Goal: Navigation & Orientation: Find specific page/section

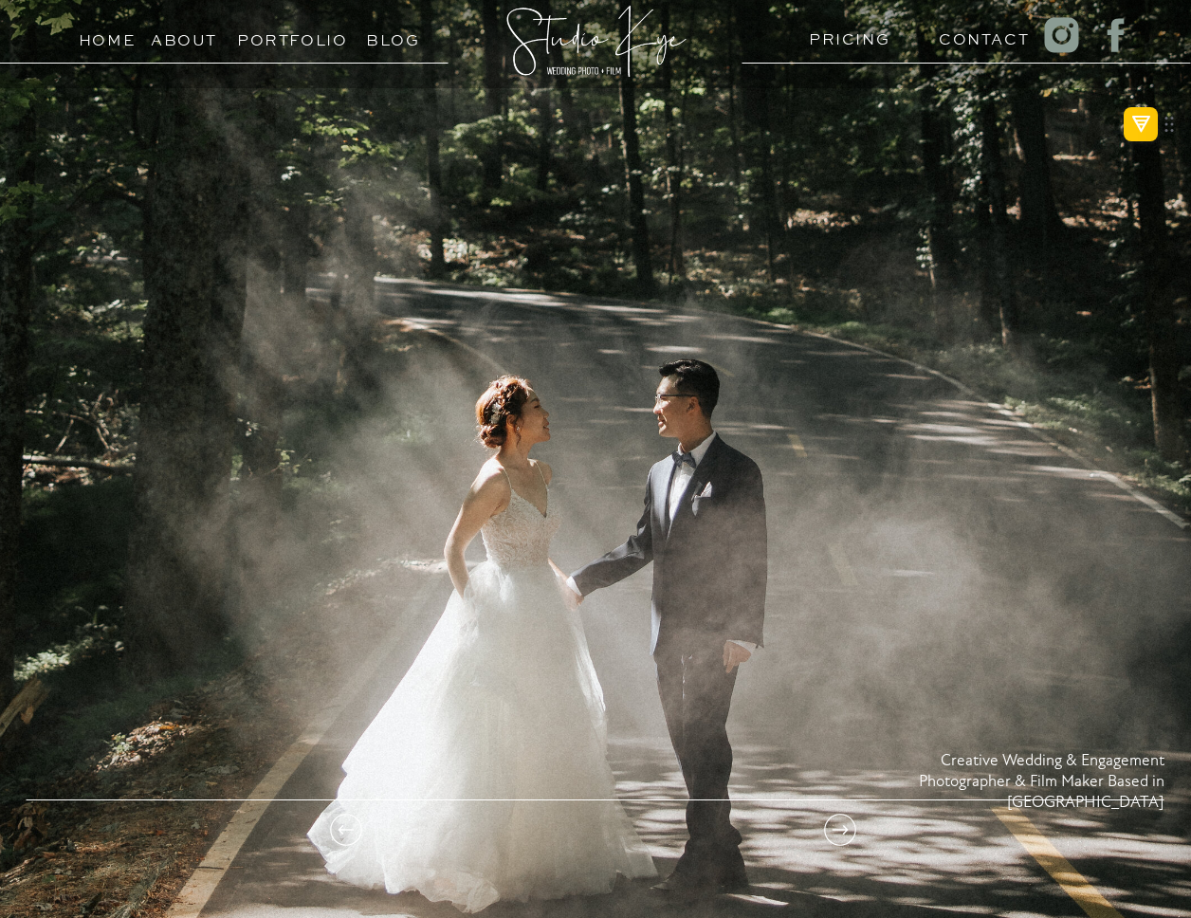
click at [323, 45] on h3 "Portfolio" at bounding box center [280, 36] width 86 height 18
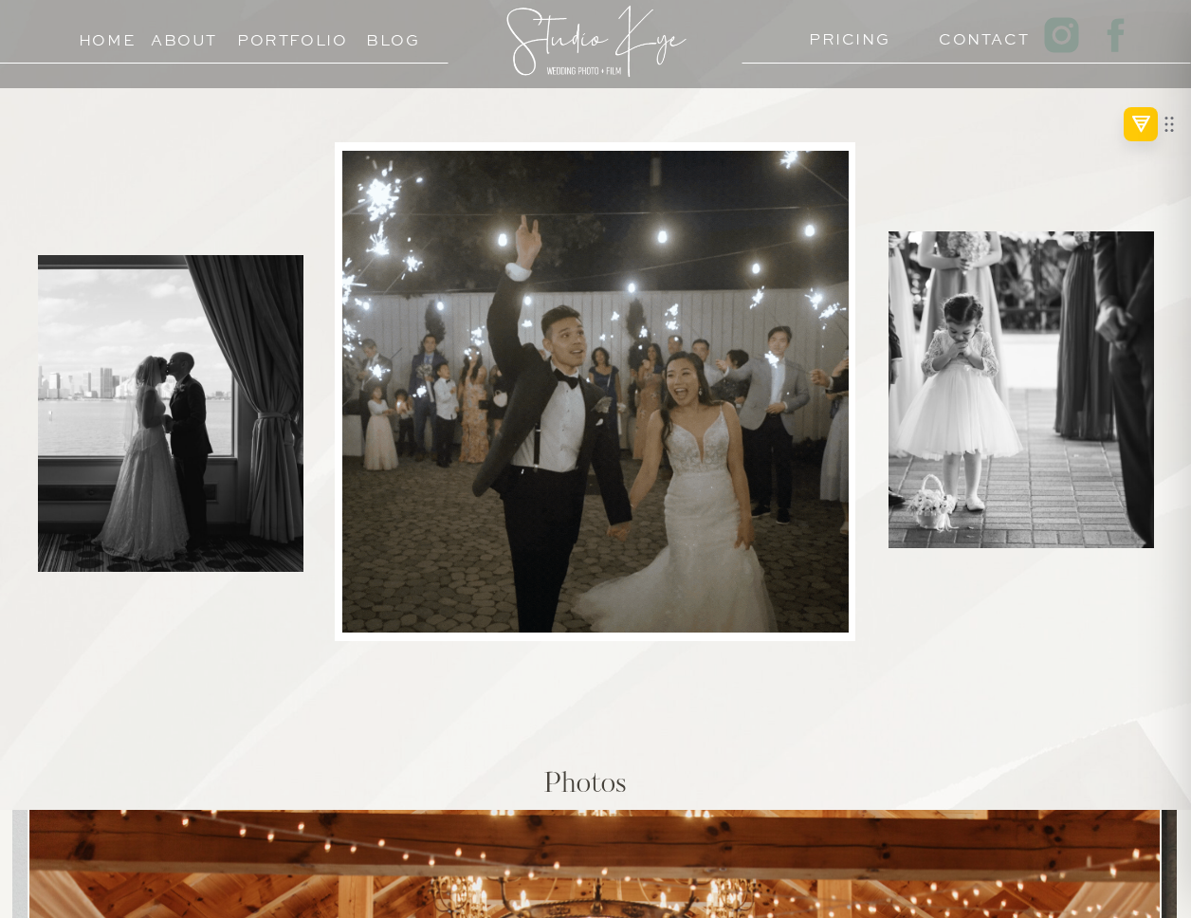
click at [161, 39] on h3 "About" at bounding box center [184, 36] width 66 height 18
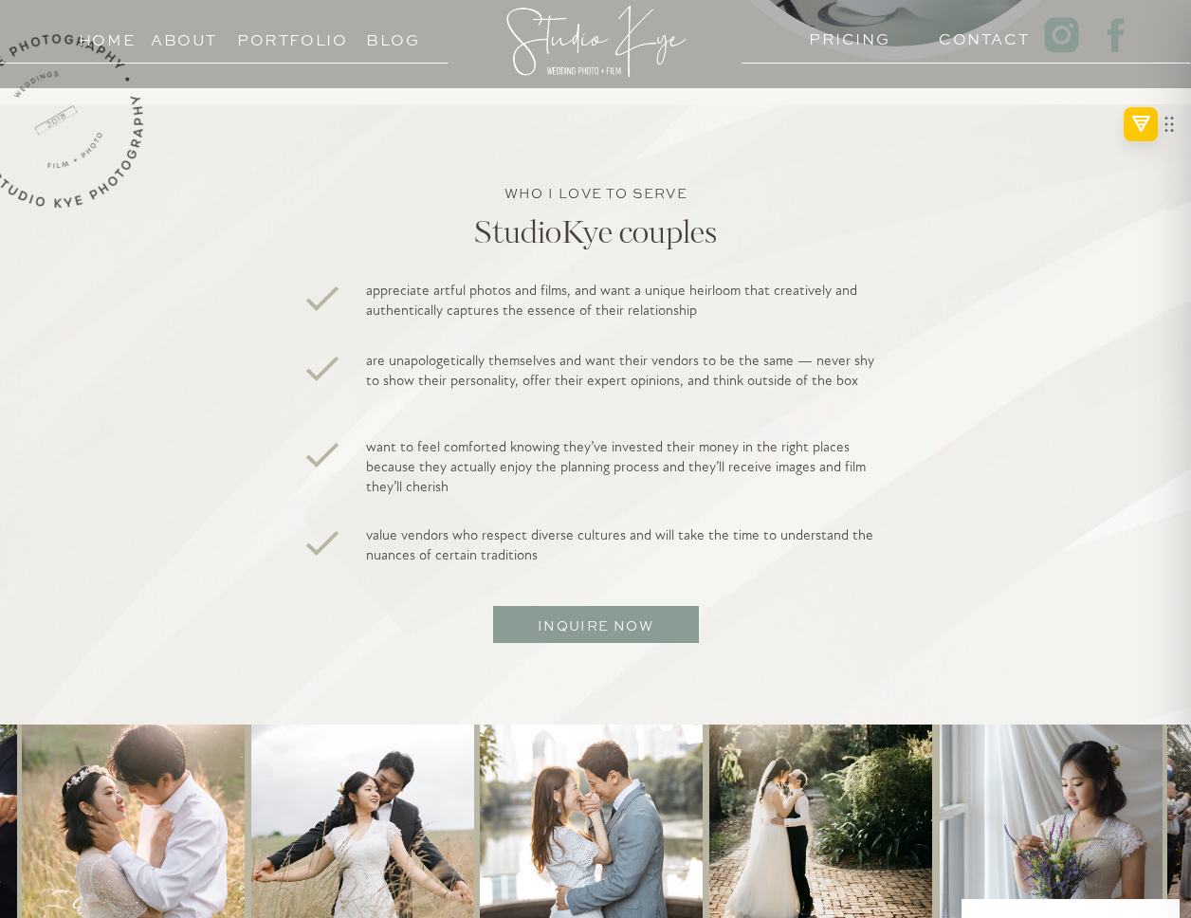
scroll to position [3138, 0]
